Goal: Obtain resource: Obtain resource

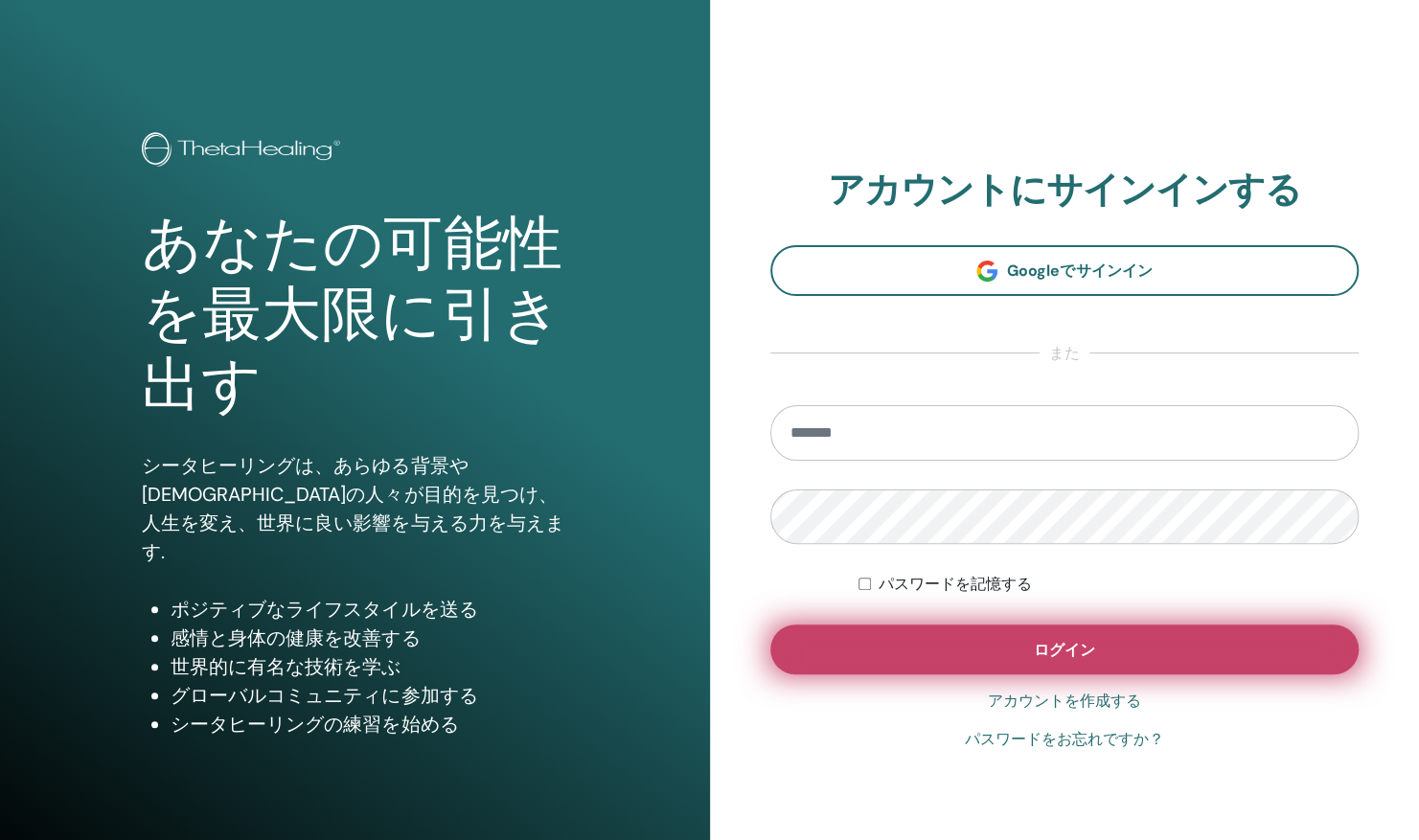
type input "**********"
click at [935, 643] on button "ログイン" at bounding box center [1064, 649] width 589 height 50
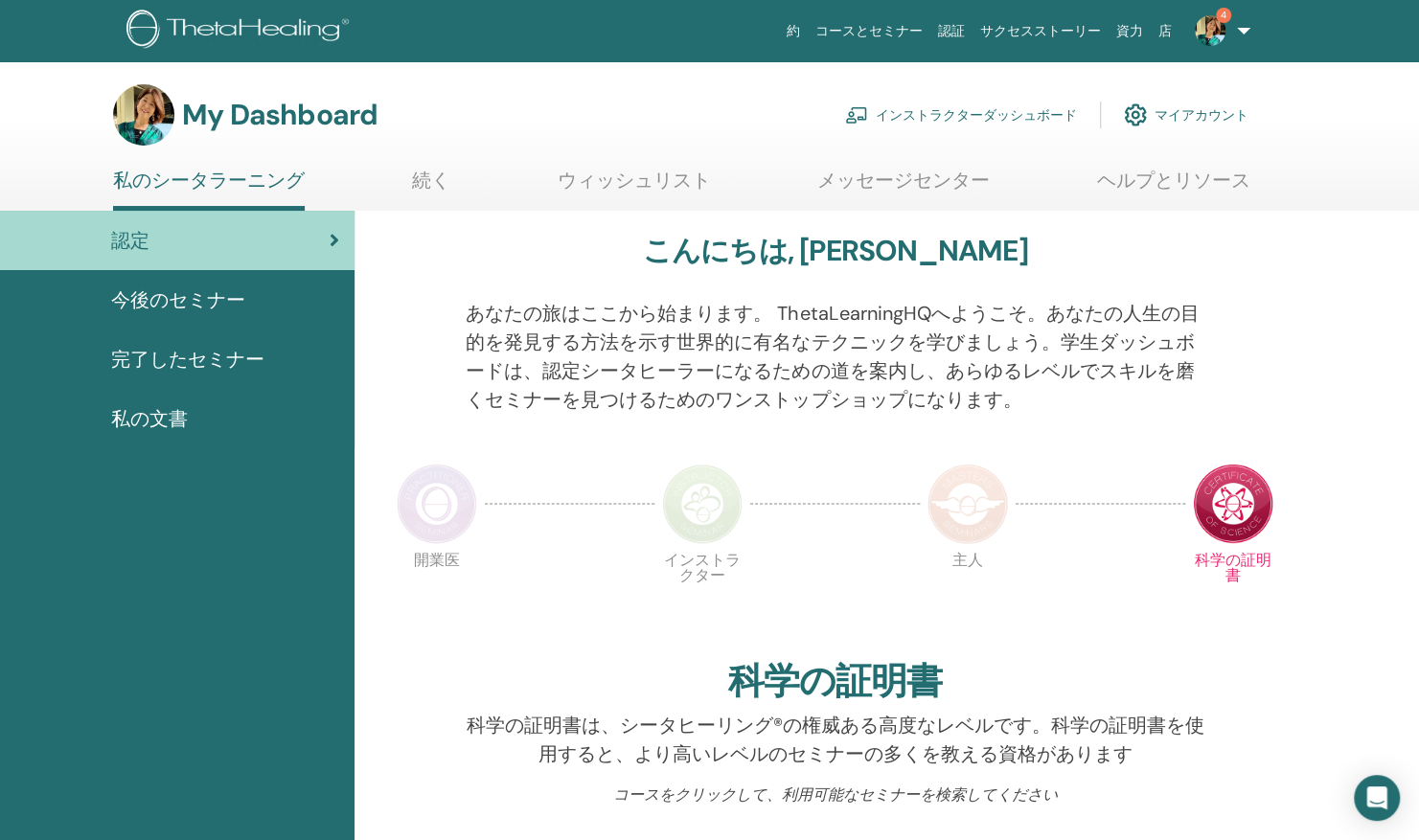
click at [916, 110] on link "インストラクターダッシュボード" at bounding box center [961, 115] width 232 height 42
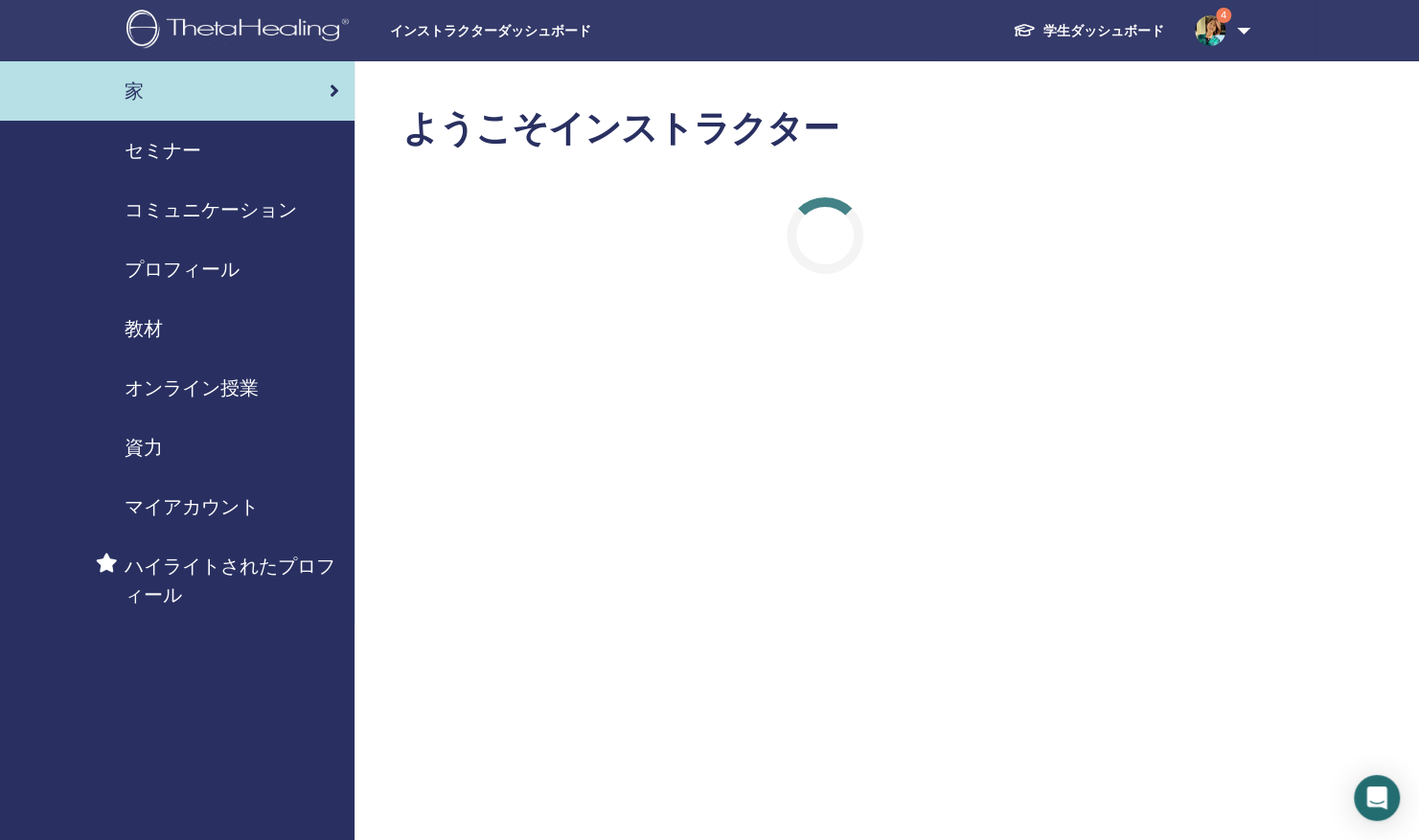
click at [143, 326] on span "教材" at bounding box center [144, 329] width 39 height 29
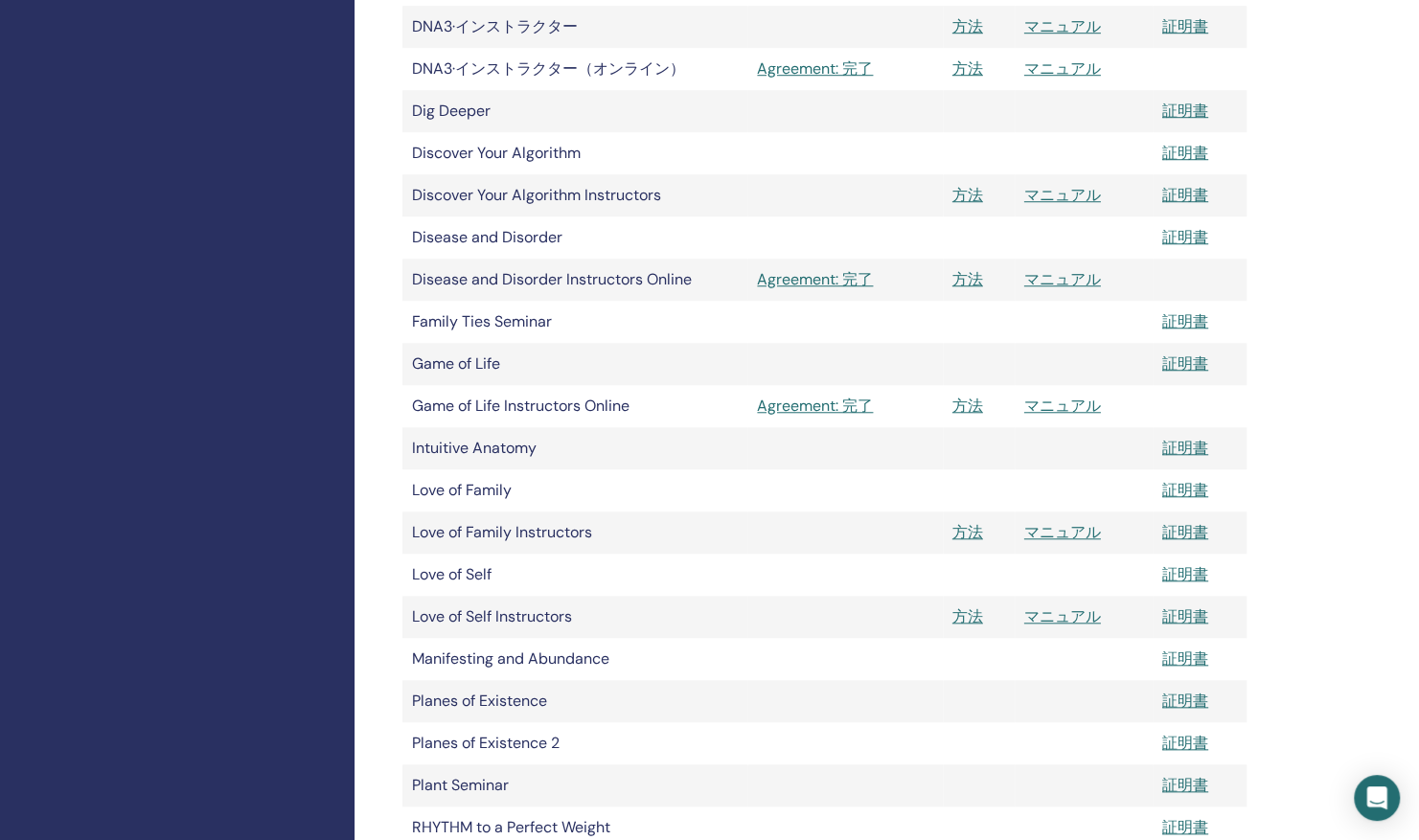
scroll to position [383, 0]
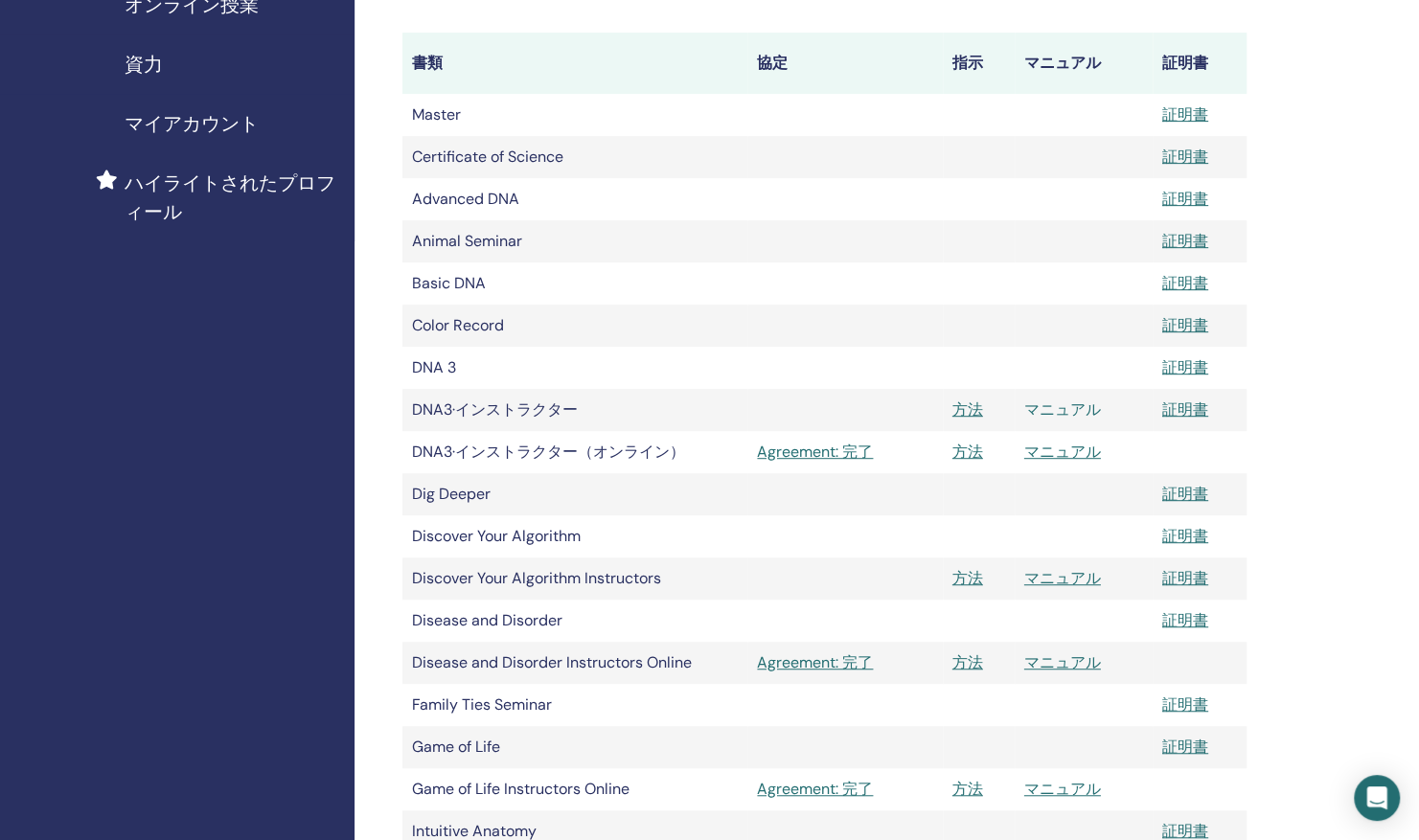
click at [1071, 402] on link "マニュアル" at bounding box center [1062, 409] width 76 height 20
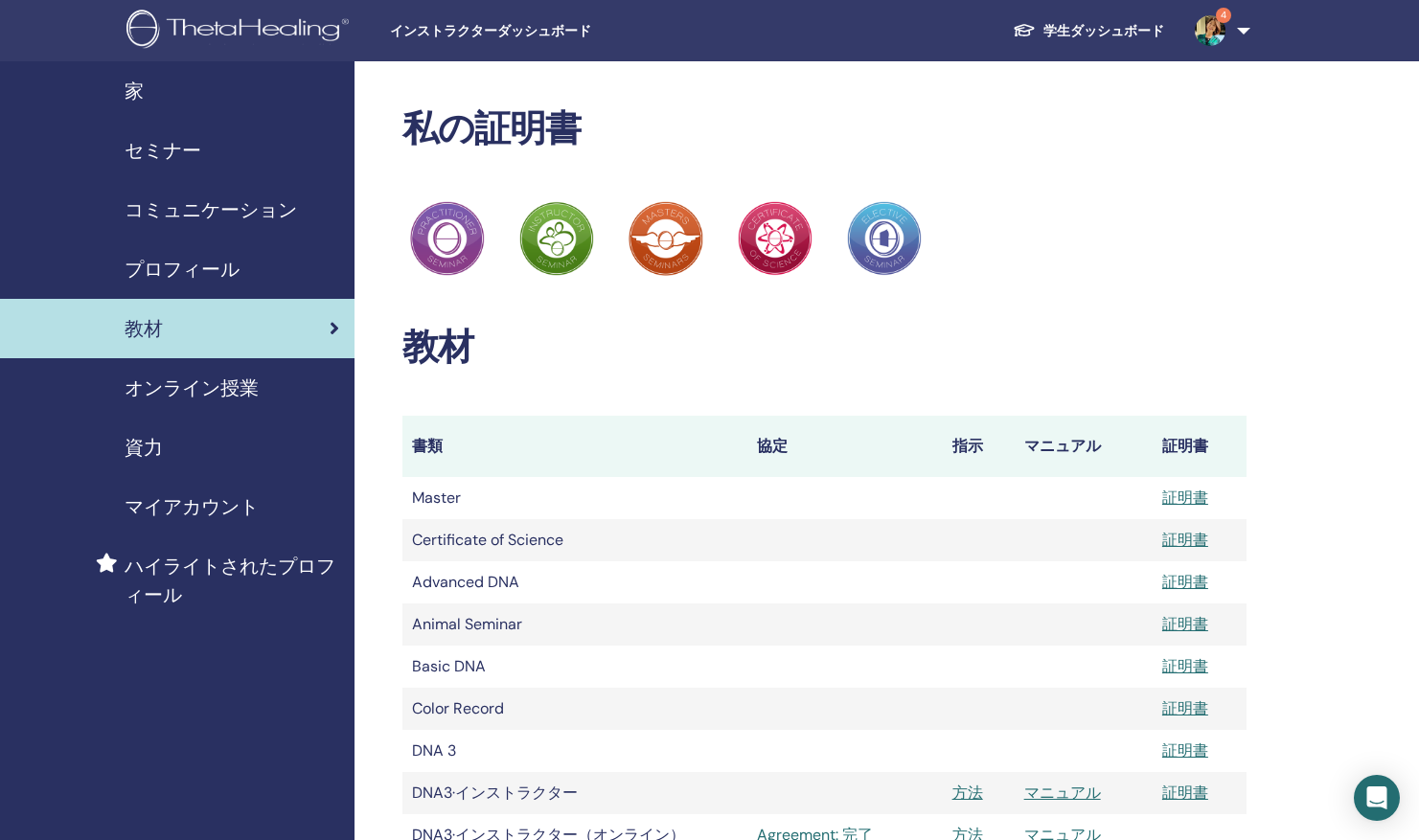
scroll to position [381, 0]
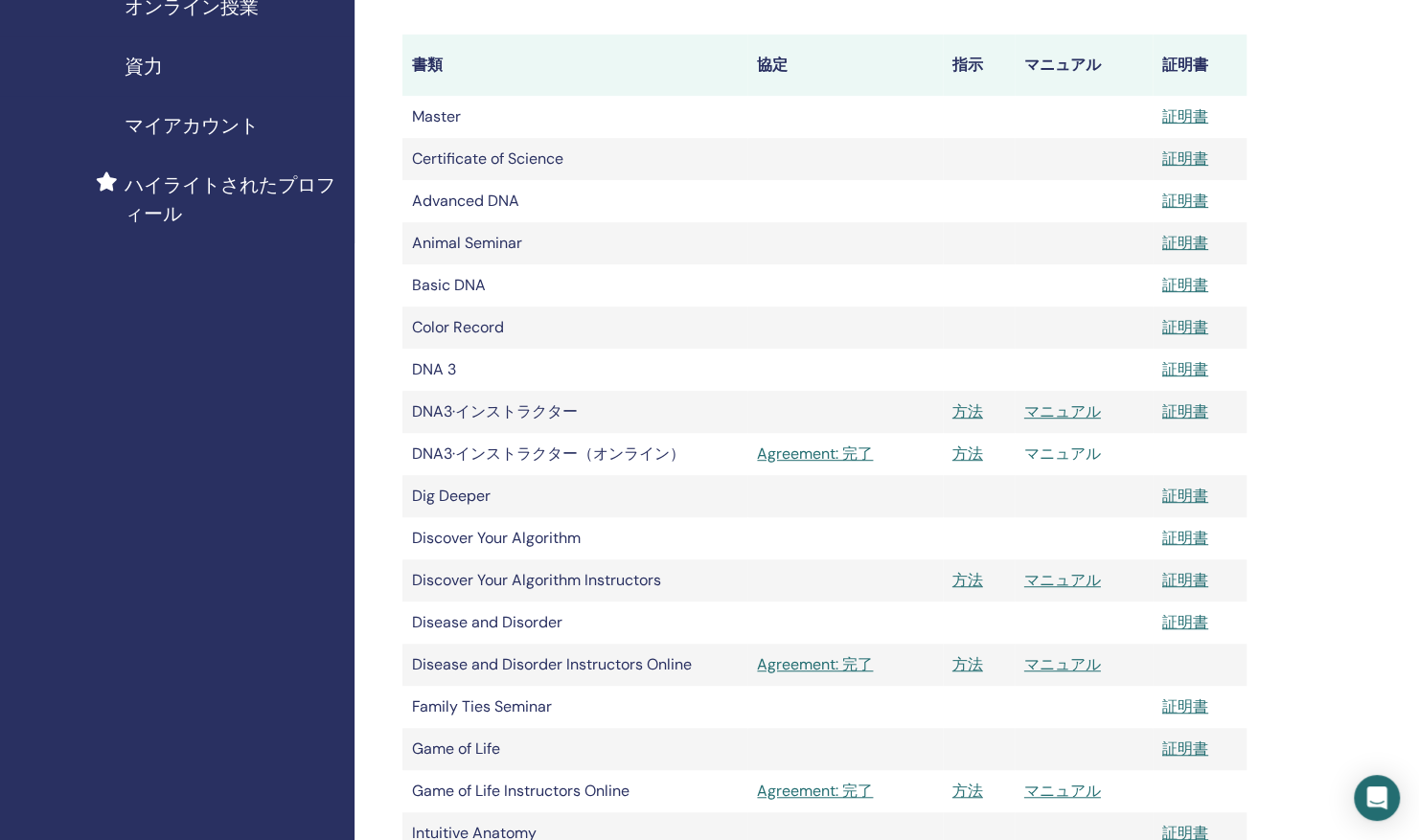
click at [1053, 454] on link "マニュアル" at bounding box center [1062, 453] width 76 height 20
